Goal: Transaction & Acquisition: Purchase product/service

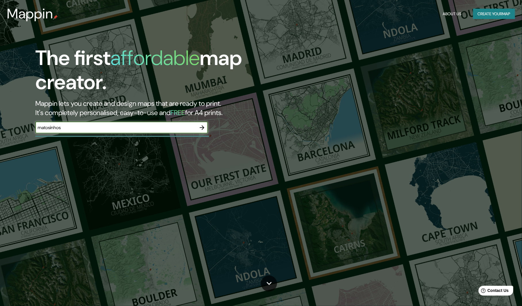
type input "matosinhos, [GEOGRAPHIC_DATA]"
click at [202, 126] on icon "button" at bounding box center [202, 127] width 7 height 7
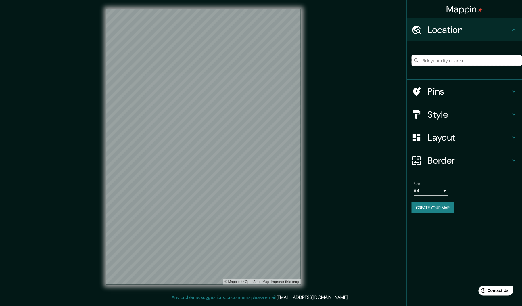
click at [439, 59] on input "Pick your city or area" at bounding box center [466, 60] width 110 height 10
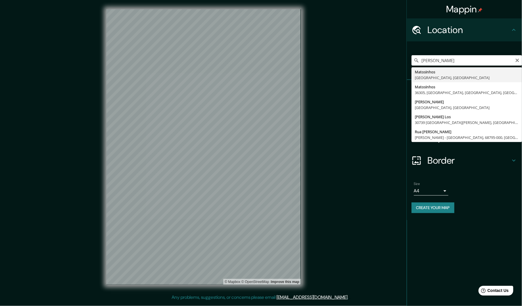
type input "Matosinhos, [GEOGRAPHIC_DATA], [GEOGRAPHIC_DATA]"
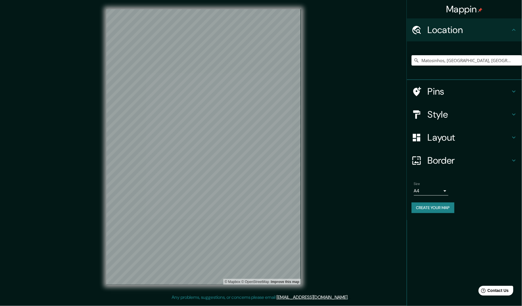
click at [440, 114] on h4 "Style" at bounding box center [469, 114] width 83 height 11
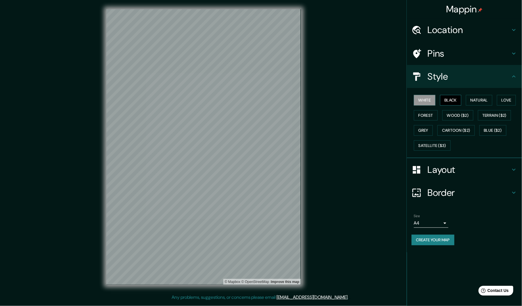
click at [450, 102] on button "Black" at bounding box center [451, 100] width 22 height 11
click at [475, 98] on button "Natural" at bounding box center [479, 100] width 26 height 11
click at [504, 97] on button "Love" at bounding box center [506, 100] width 19 height 11
click at [420, 116] on button "Forest" at bounding box center [426, 115] width 24 height 11
click at [453, 116] on button "Wood ($2)" at bounding box center [457, 115] width 31 height 11
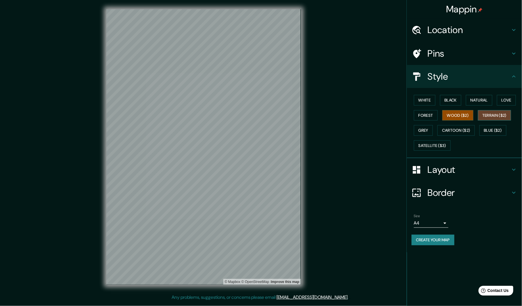
click at [488, 114] on button "Terrain ($2)" at bounding box center [494, 115] width 33 height 11
click at [430, 128] on button "Grey" at bounding box center [423, 130] width 19 height 11
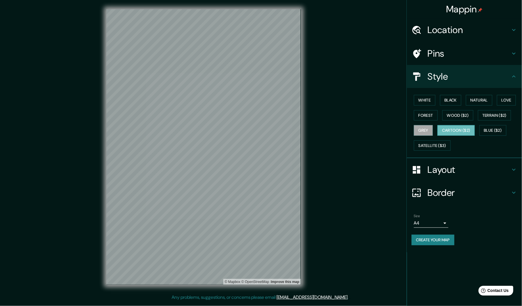
click at [453, 130] on button "Cartoon ($2)" at bounding box center [455, 130] width 37 height 11
click at [491, 130] on button "Blue ($2)" at bounding box center [492, 130] width 27 height 11
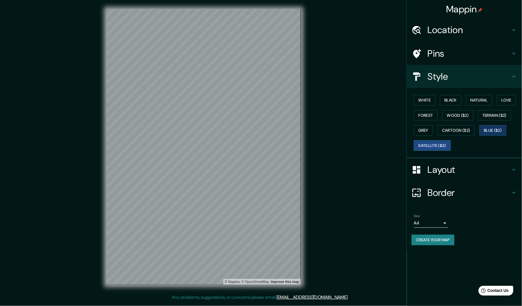
click at [427, 145] on button "Satellite ($3)" at bounding box center [432, 145] width 37 height 11
click at [440, 168] on h4 "Layout" at bounding box center [469, 169] width 83 height 11
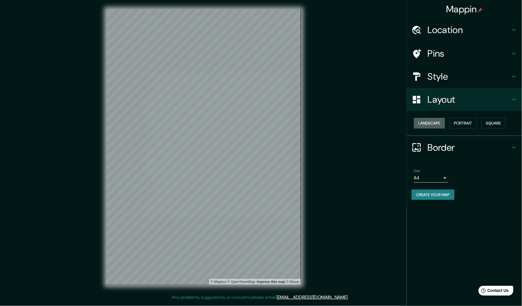
click at [430, 123] on button "Landscape" at bounding box center [429, 123] width 31 height 11
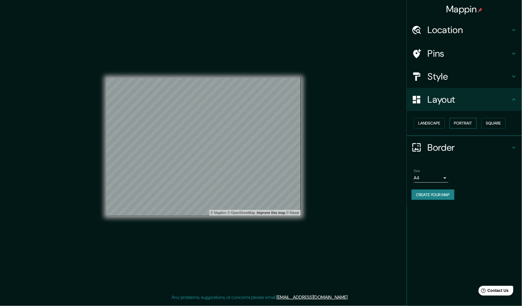
click at [459, 122] on button "Portrait" at bounding box center [462, 123] width 27 height 11
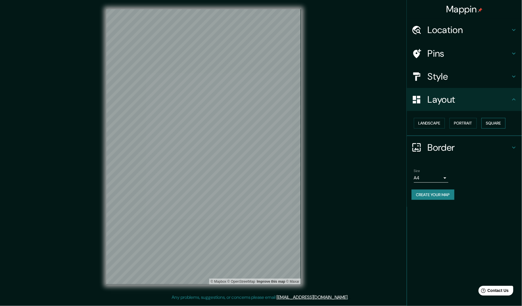
click at [501, 122] on button "Square" at bounding box center [493, 123] width 24 height 11
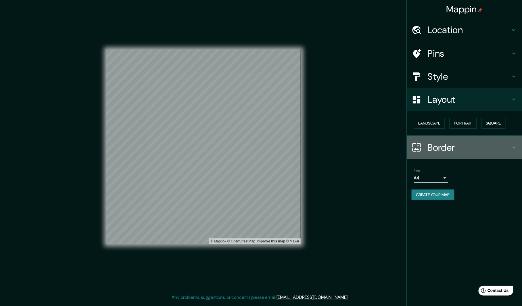
click at [427, 146] on div at bounding box center [419, 147] width 16 height 10
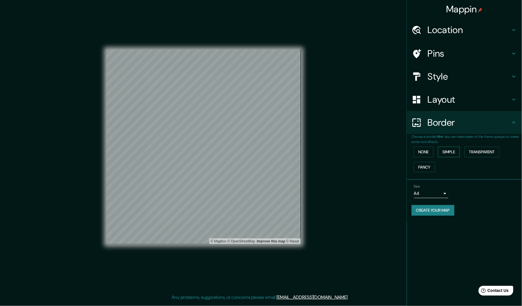
click at [446, 152] on button "Simple" at bounding box center [449, 152] width 22 height 11
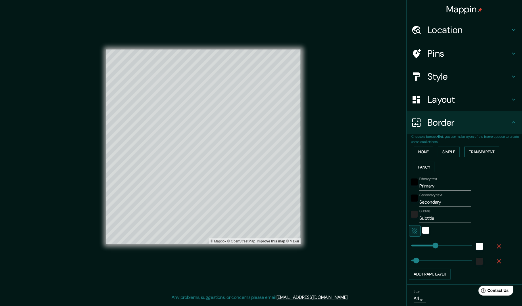
click at [480, 150] on button "Transparent" at bounding box center [481, 152] width 35 height 11
click at [424, 166] on button "Fancy" at bounding box center [424, 167] width 21 height 11
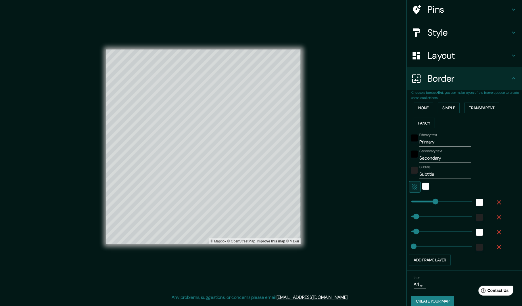
scroll to position [49, 0]
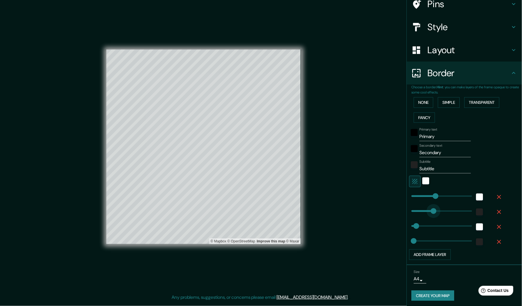
type input "261"
type input "270"
type input "54"
type input "27"
type input "200"
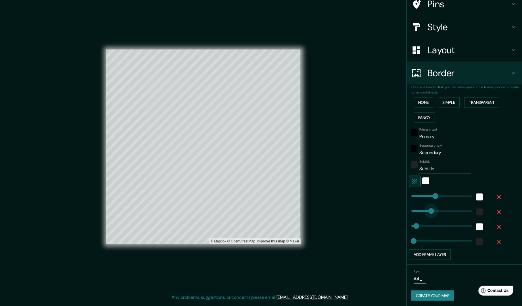
drag, startPoint x: 435, startPoint y: 209, endPoint x: 430, endPoint y: 209, distance: 5.2
type input "270"
type input "54"
type input "27"
type input "168"
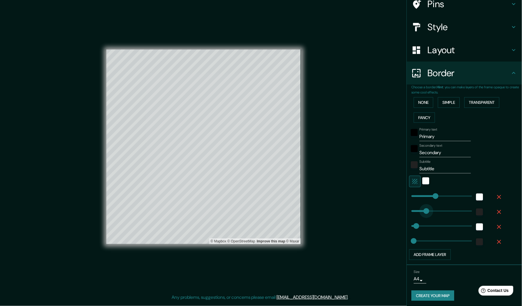
type input "270"
type input "54"
type input "27"
type input "54"
type input "27"
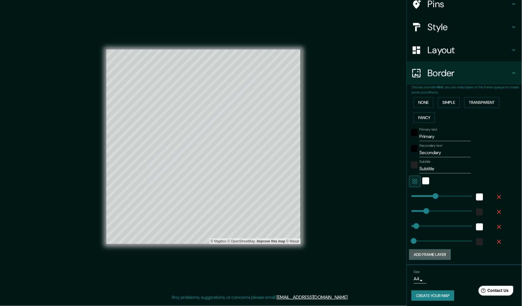
click at [434, 253] on button "Add frame layer" at bounding box center [430, 254] width 42 height 11
type input "270"
type input "54"
type input "27"
click at [430, 266] on div "Add frame layer" at bounding box center [456, 269] width 94 height 11
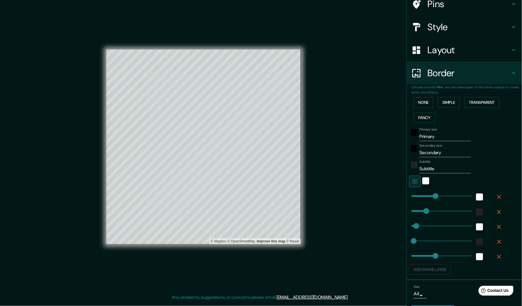
type input "270"
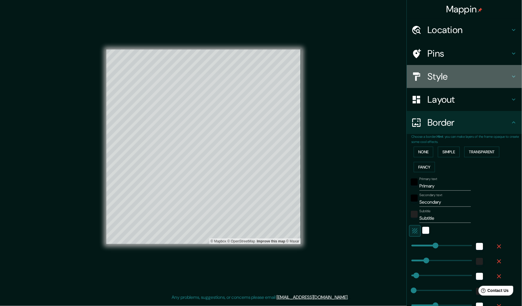
click at [461, 76] on h4 "Style" at bounding box center [469, 76] width 83 height 11
type input "270"
type input "54"
type input "27"
type input "270"
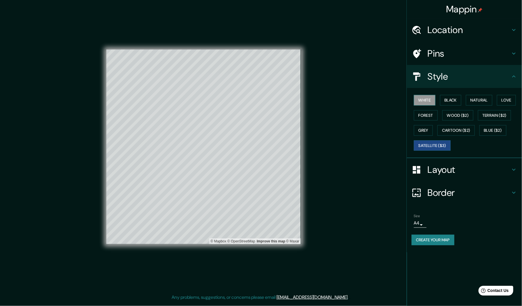
click at [429, 103] on button "White" at bounding box center [425, 100] width 22 height 11
click at [442, 102] on button "Black" at bounding box center [451, 100] width 22 height 11
click at [421, 101] on button "White" at bounding box center [425, 100] width 22 height 11
click at [450, 100] on button "Black" at bounding box center [451, 100] width 22 height 11
click at [479, 98] on button "Natural" at bounding box center [479, 100] width 26 height 11
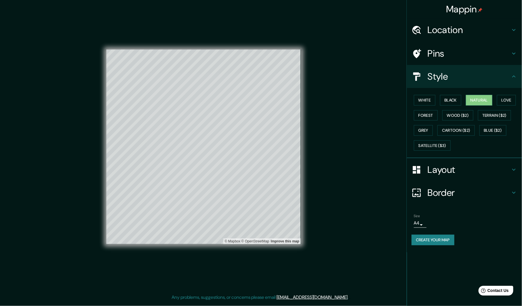
click at [417, 189] on icon at bounding box center [416, 193] width 10 height 10
type input "270"
type input "54"
type input "27"
type input "270"
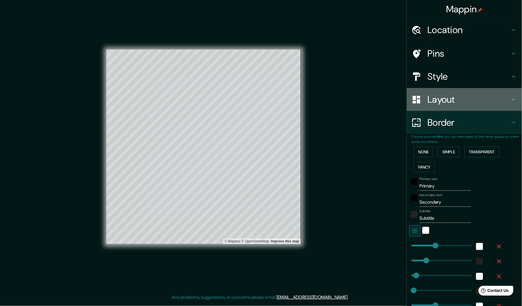
click at [438, 103] on h4 "Layout" at bounding box center [469, 99] width 83 height 11
type input "270"
type input "54"
type input "27"
type input "270"
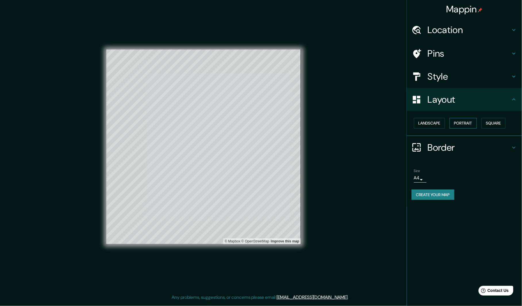
click at [465, 123] on button "Portrait" at bounding box center [462, 123] width 27 height 11
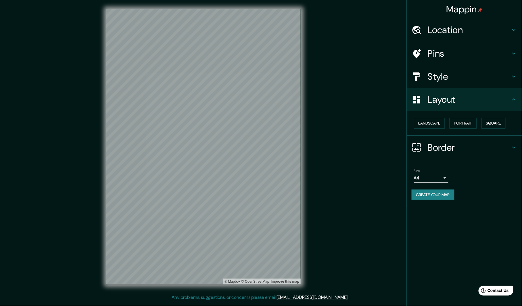
click at [440, 75] on h4 "Style" at bounding box center [469, 76] width 83 height 11
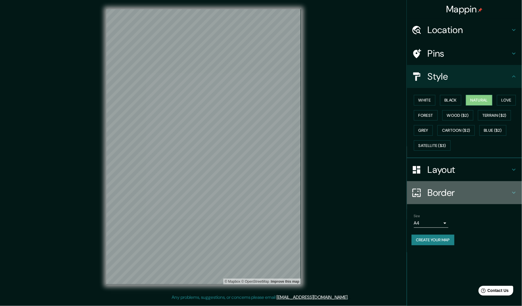
click at [432, 192] on h4 "Border" at bounding box center [469, 192] width 83 height 11
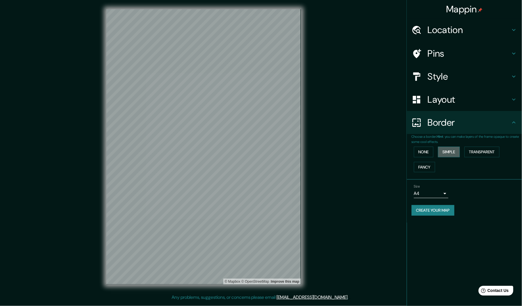
click at [446, 151] on button "Simple" at bounding box center [449, 152] width 22 height 11
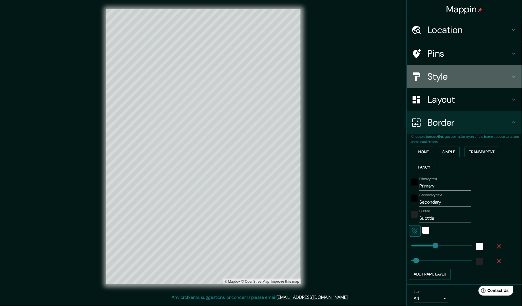
click at [449, 71] on h4 "Style" at bounding box center [469, 76] width 83 height 11
type input "270"
type input "54"
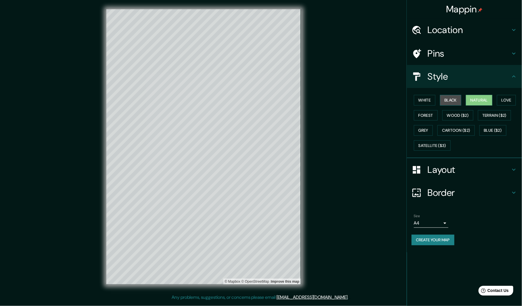
click at [448, 98] on button "Black" at bounding box center [451, 100] width 22 height 11
type input "270"
type input "54"
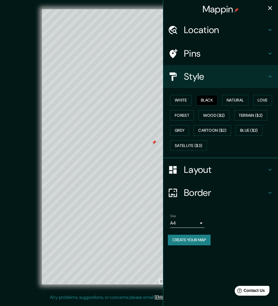
click at [270, 7] on icon "button" at bounding box center [270, 8] width 4 height 4
type input "270"
type input "54"
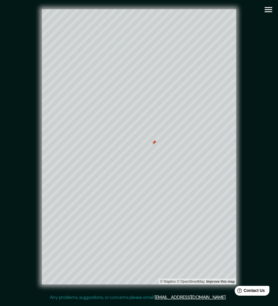
click at [256, 55] on div "© Mapbox © OpenStreetMap Improve this map" at bounding box center [139, 146] width 251 height 275
type input "270"
type input "54"
